Goal: Communication & Community: Answer question/provide support

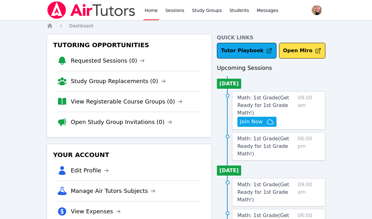
click at [276, 102] on link "Math: 1st Grade ( Get Ready for 1st Grade Math! )" at bounding box center [266, 105] width 58 height 23
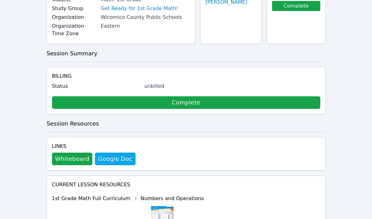
scroll to position [80, 0]
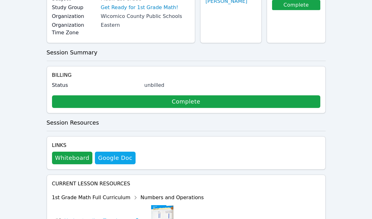
click at [67, 154] on button "Whiteboard" at bounding box center [72, 158] width 41 height 13
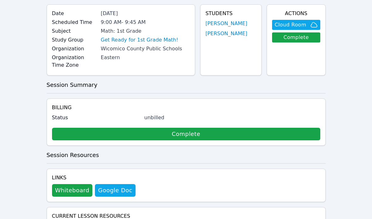
scroll to position [0, 0]
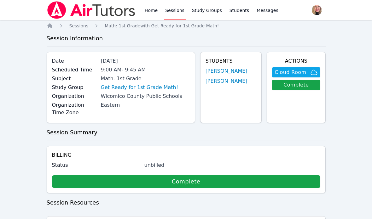
click at [50, 26] on icon "Breadcrumb" at bounding box center [49, 25] width 5 height 5
